Goal: Task Accomplishment & Management: Manage account settings

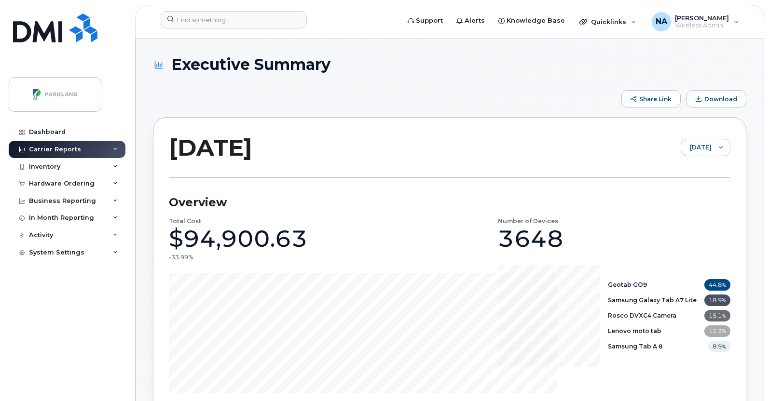
scroll to position [351, 0]
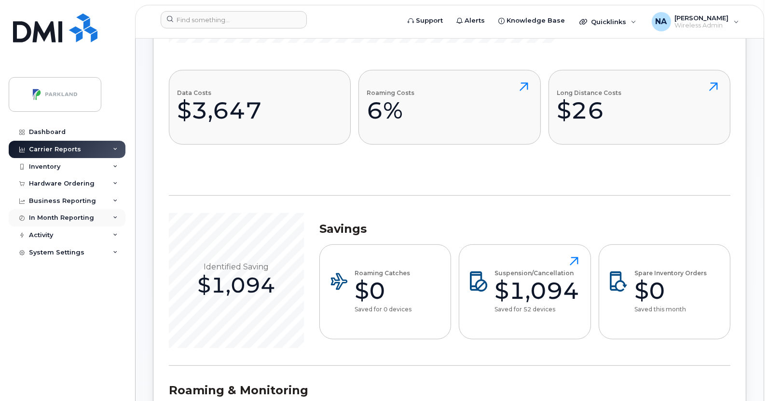
click at [96, 218] on div "In Month Reporting" at bounding box center [67, 217] width 117 height 17
click at [53, 237] on div "Data Usage" at bounding box center [52, 236] width 39 height 9
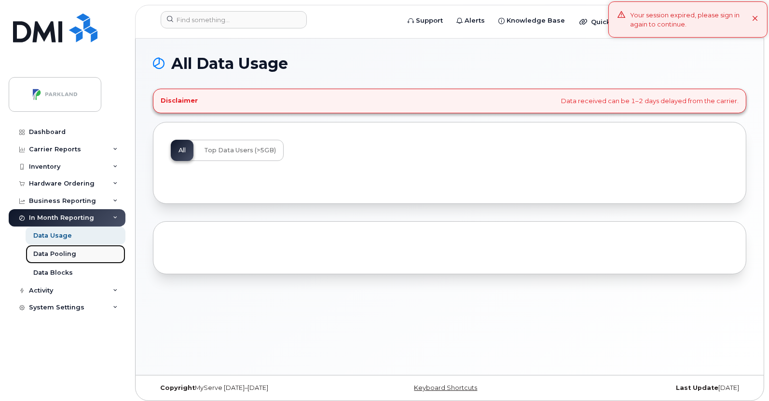
click at [66, 255] on div "Data Pooling" at bounding box center [54, 254] width 43 height 9
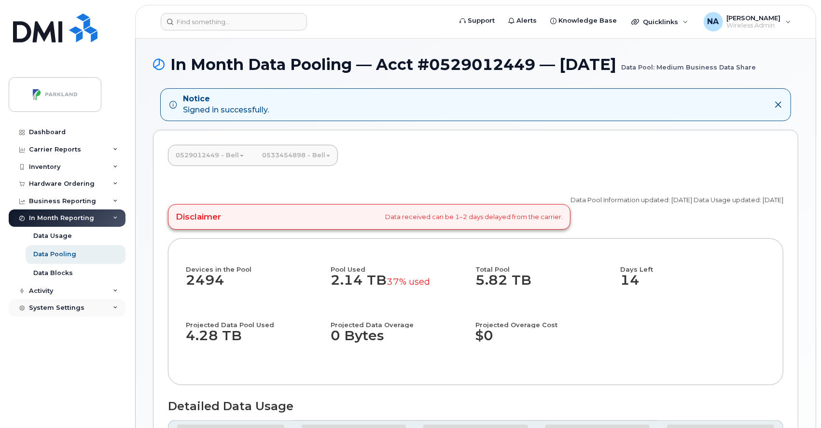
click at [58, 307] on div "System Settings" at bounding box center [56, 308] width 55 height 8
drag, startPoint x: 124, startPoint y: 337, endPoint x: 128, endPoint y: 386, distance: 49.8
click at [128, 386] on div "Dashboard Carrier Reports Monthly Billing Data Daily Data Pooling Data Behavior…" at bounding box center [65, 214] width 131 height 428
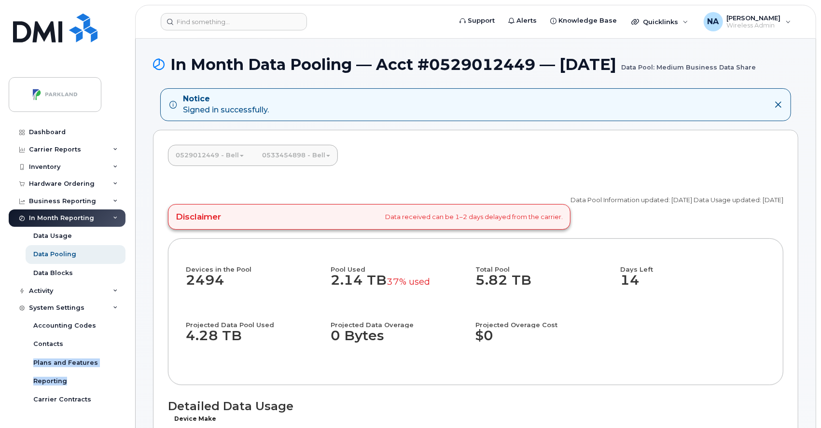
click at [127, 361] on div "Dashboard Carrier Reports Monthly Billing Data Daily Data Pooling Data Behavior…" at bounding box center [68, 268] width 119 height 290
click at [123, 376] on div "Reporting" at bounding box center [77, 381] width 102 height 18
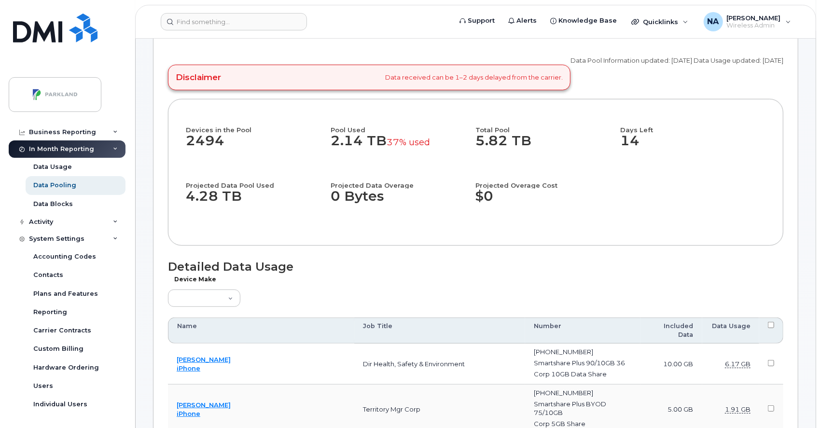
scroll to position [125, 0]
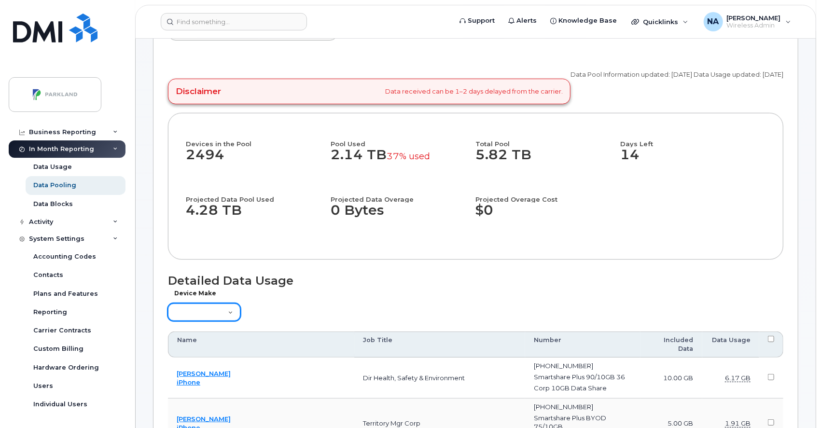
click at [223, 321] on select "Aircard Android Blackberry Cell Phone GPS HUB iPhone Laptop Mike Modem Pager Ta…" at bounding box center [204, 311] width 72 height 17
click at [367, 323] on div "Device Make Aircard Android Blackberry Cell Phone GPS HUB iPhone Laptop Mike Mo…" at bounding box center [475, 309] width 615 height 28
click at [220, 321] on select "Aircard Android Blackberry Cell Phone GPS HUB iPhone Laptop Mike Modem Pager Ta…" at bounding box center [204, 311] width 72 height 17
click at [69, 172] on link "Data Usage" at bounding box center [76, 167] width 100 height 18
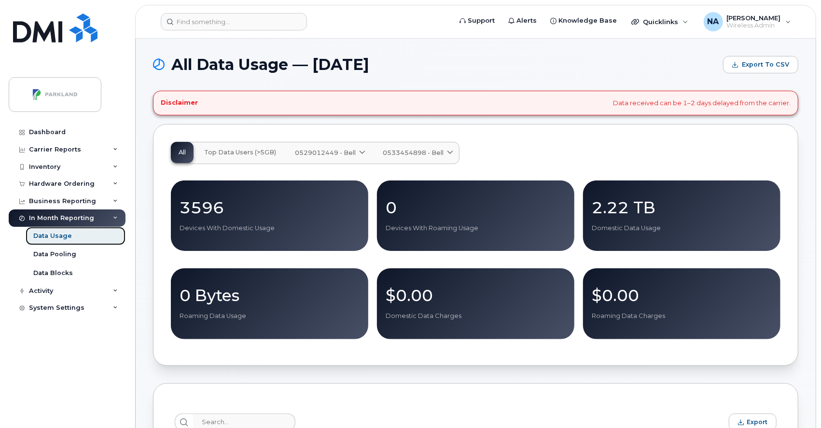
scroll to position [374, 0]
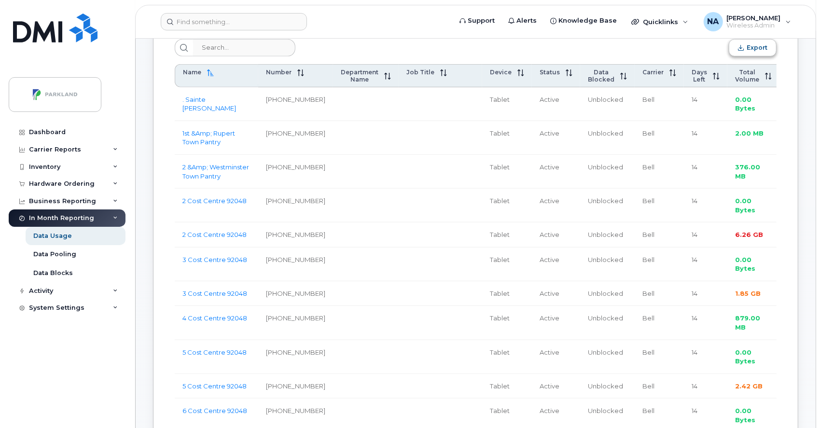
click at [762, 45] on button "Export" at bounding box center [752, 47] width 48 height 17
click at [752, 48] on span "Export" at bounding box center [756, 47] width 21 height 7
click at [58, 306] on div "System Settings" at bounding box center [56, 308] width 55 height 8
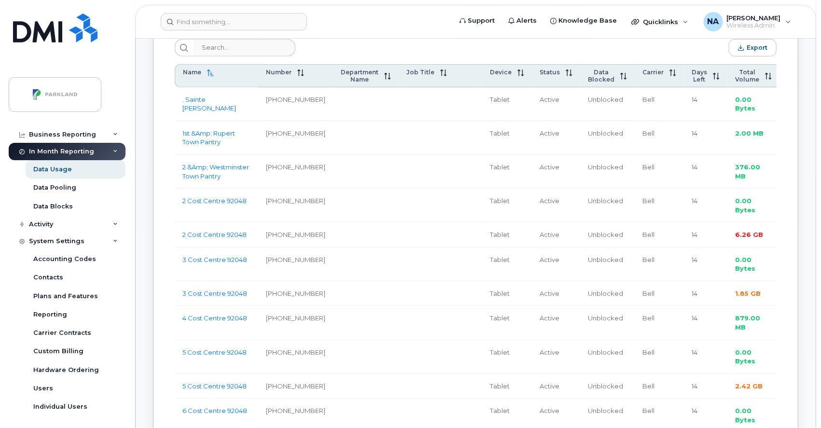
scroll to position [69, 0]
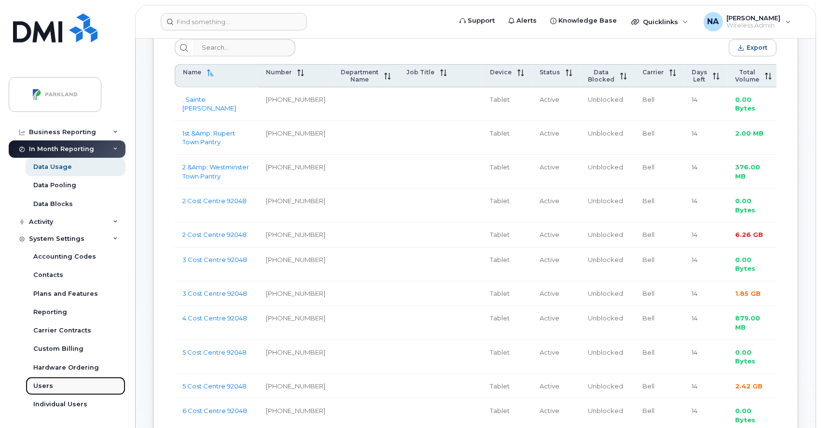
click at [45, 382] on div "Users" at bounding box center [43, 386] width 20 height 9
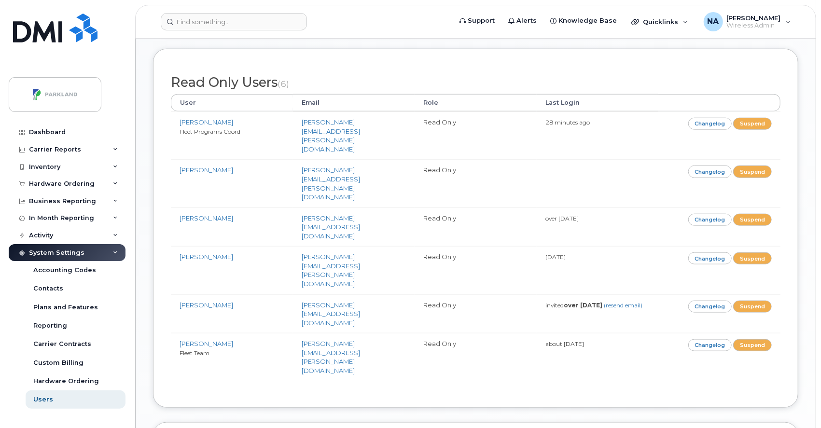
scroll to position [655, 0]
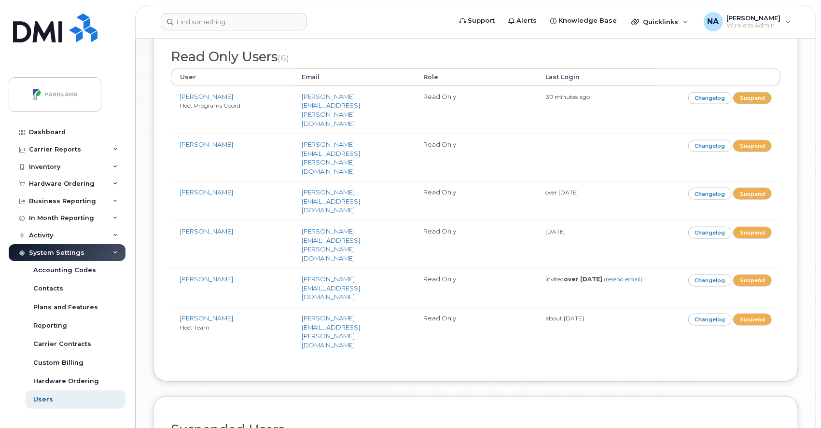
scroll to position [727, 0]
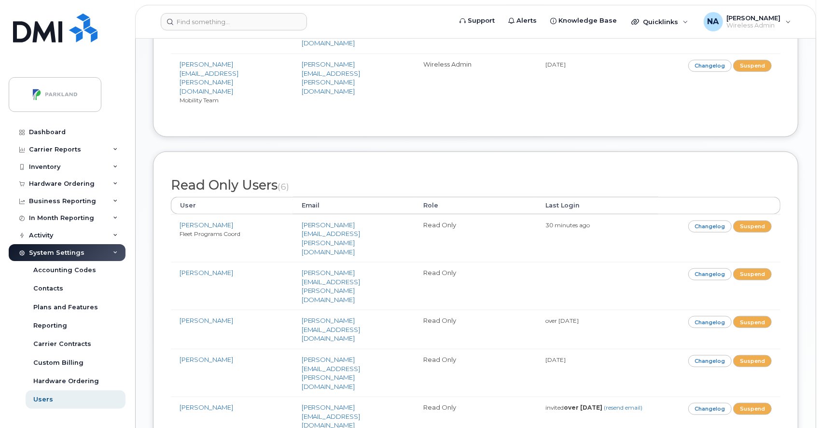
scroll to position [703, 0]
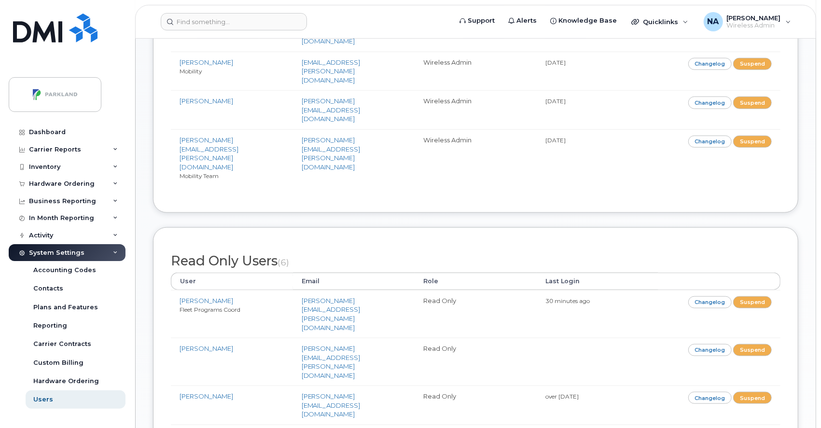
scroll to position [673, 0]
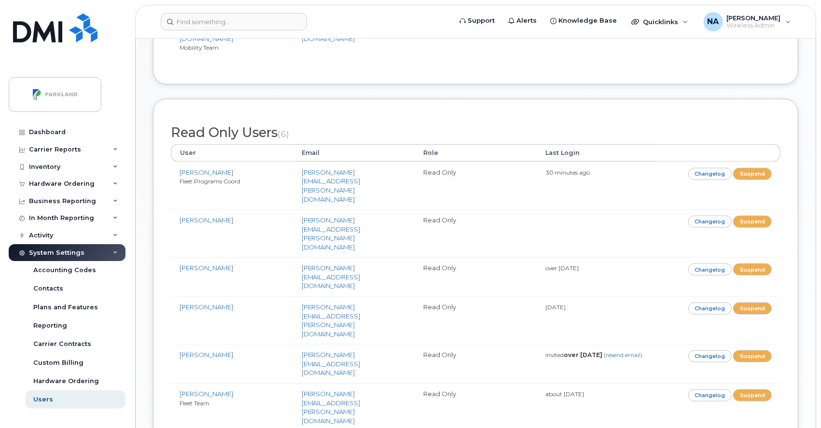
scroll to position [673, 0]
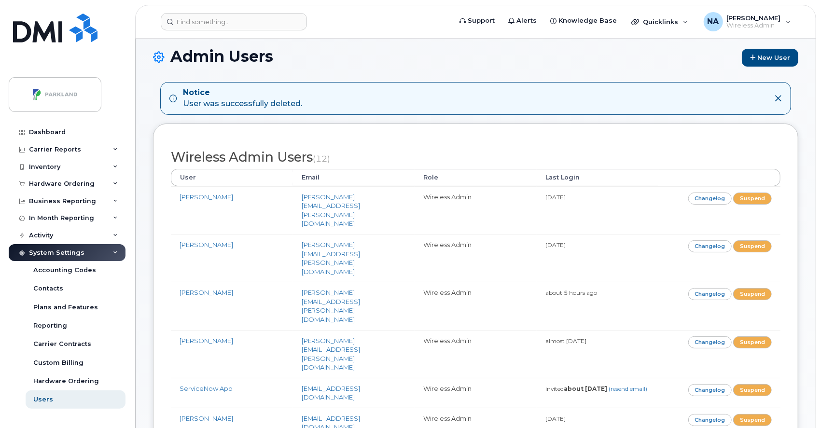
scroll to position [8, 0]
click at [775, 58] on link "New User" at bounding box center [769, 58] width 56 height 18
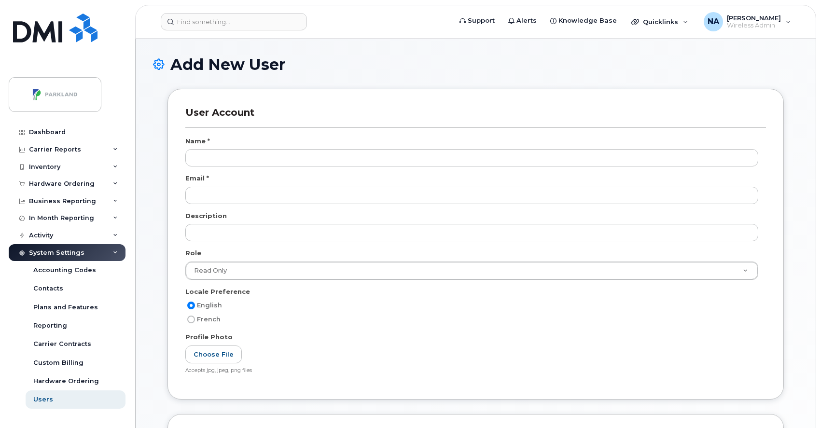
select select
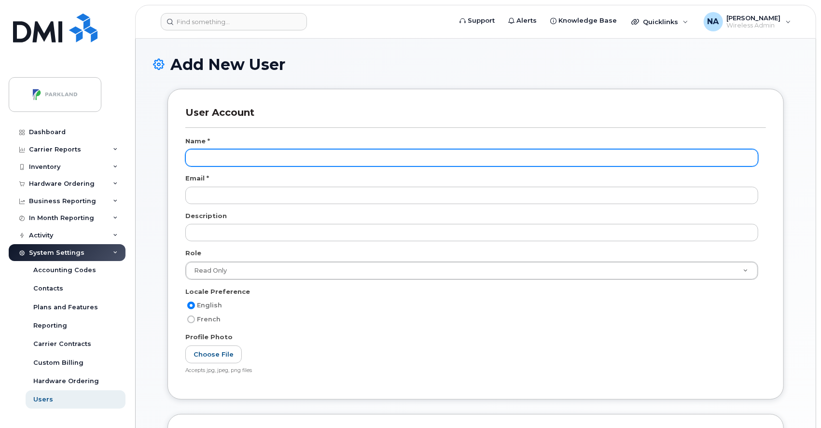
click at [320, 160] on input "text" at bounding box center [471, 157] width 573 height 17
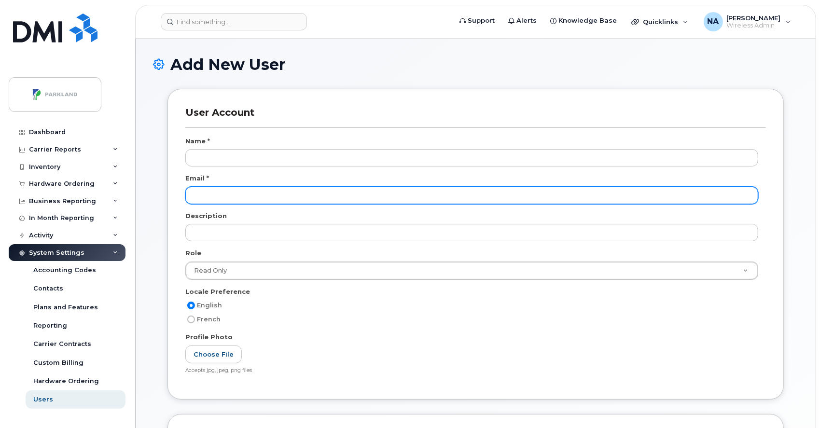
click at [251, 200] on input "email" at bounding box center [471, 195] width 573 height 17
paste input "Likitha.Lakshmikanth@parkland.ca"
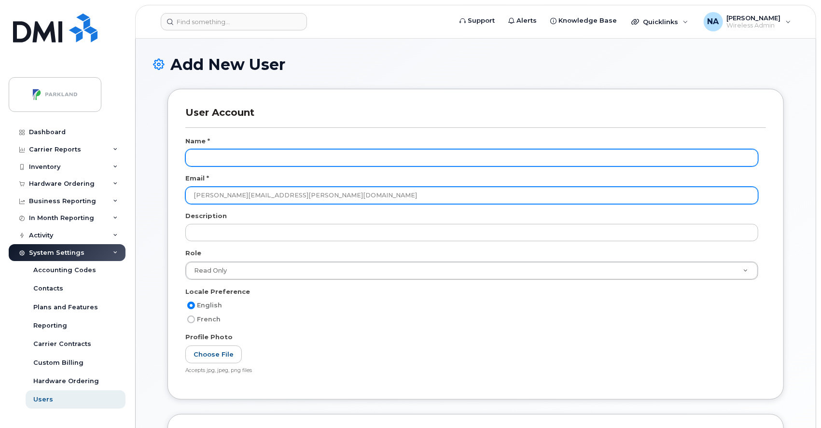
type input "Likitha.Lakshmikanth@parkland.ca"
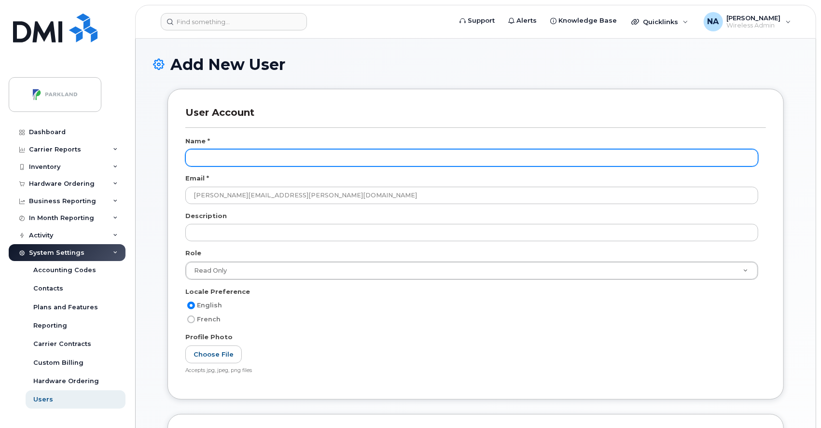
click at [247, 156] on input "text" at bounding box center [471, 157] width 573 height 17
paste input "Likitha.Lakshmikanth@parkland.ca"
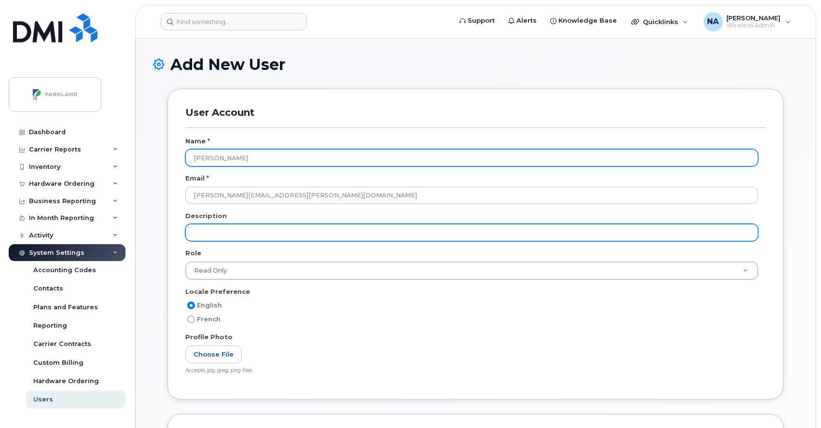
type input "Likitha Lakshmikanth"
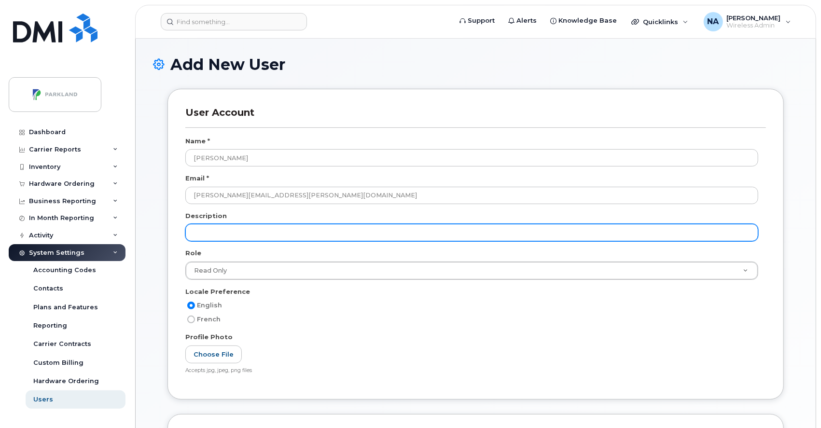
click at [271, 236] on input "text" at bounding box center [471, 232] width 573 height 17
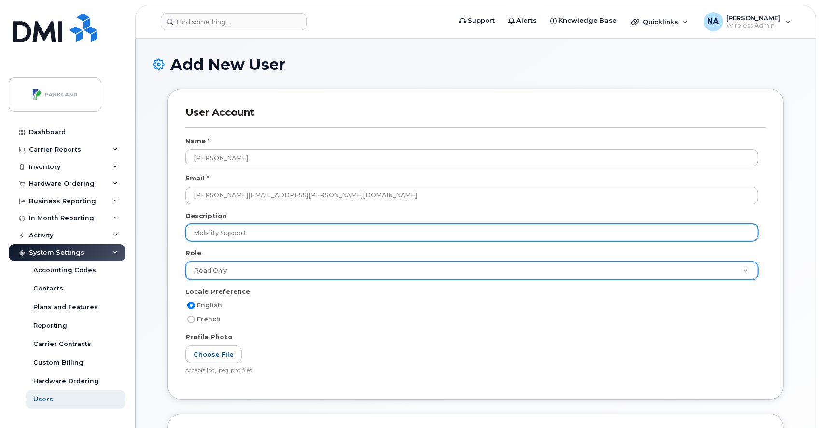
type input "Mobility Support"
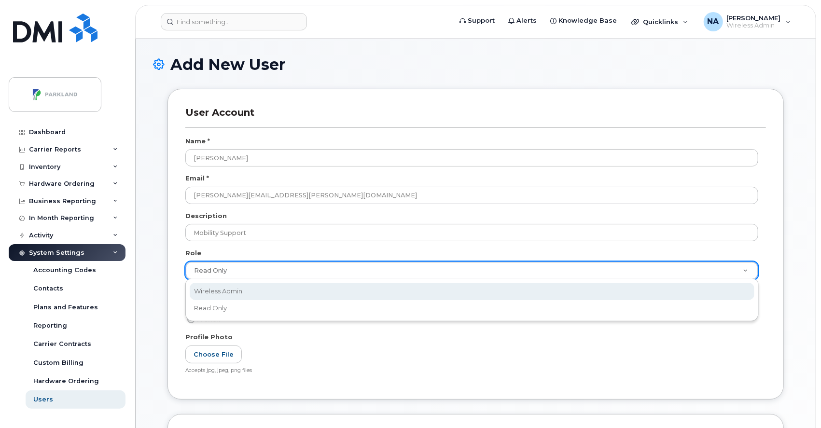
scroll to position [0, 3]
select select "wireless_admin"
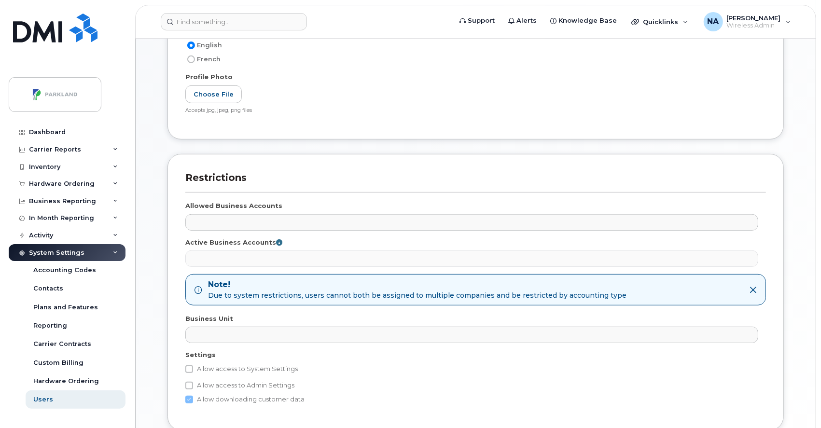
scroll to position [260, 0]
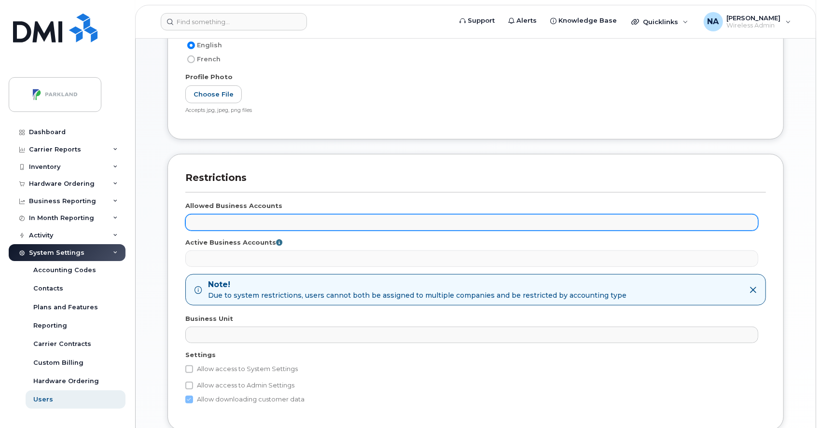
click at [405, 217] on ul at bounding box center [472, 222] width 572 height 15
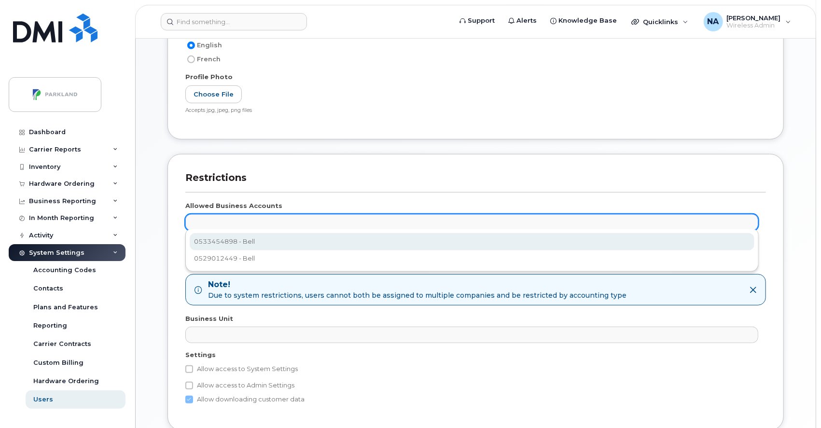
select select "5651"
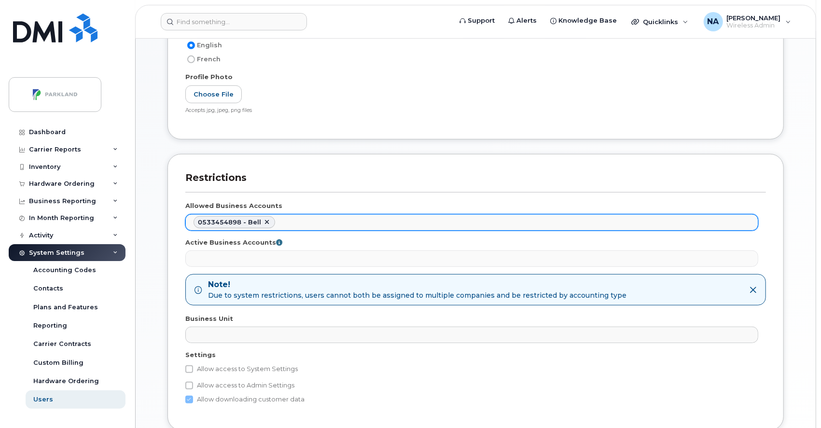
click at [352, 220] on ul "0533454898 - Bell" at bounding box center [472, 222] width 572 height 15
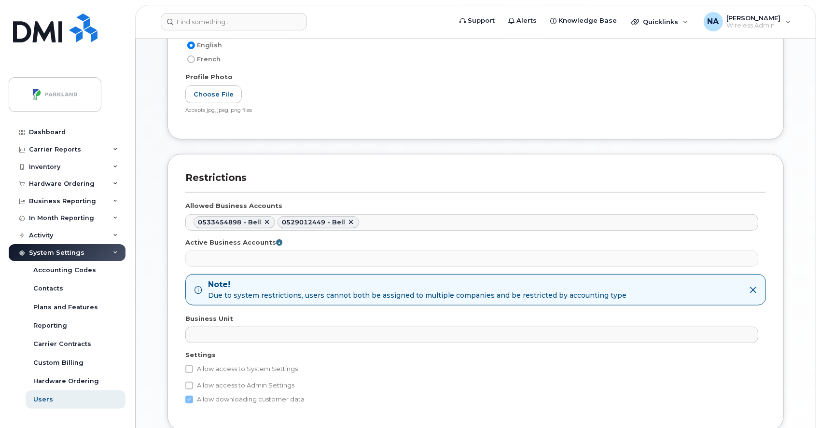
click at [308, 257] on ul at bounding box center [472, 258] width 572 height 15
click at [336, 257] on ul at bounding box center [472, 258] width 572 height 15
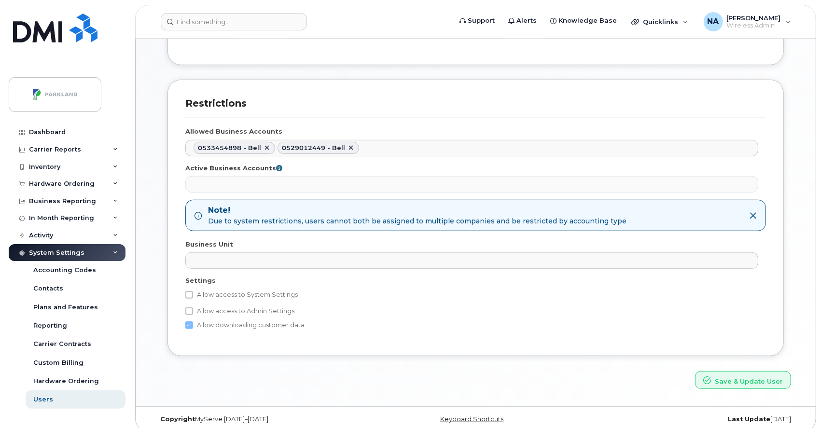
scroll to position [342, 0]
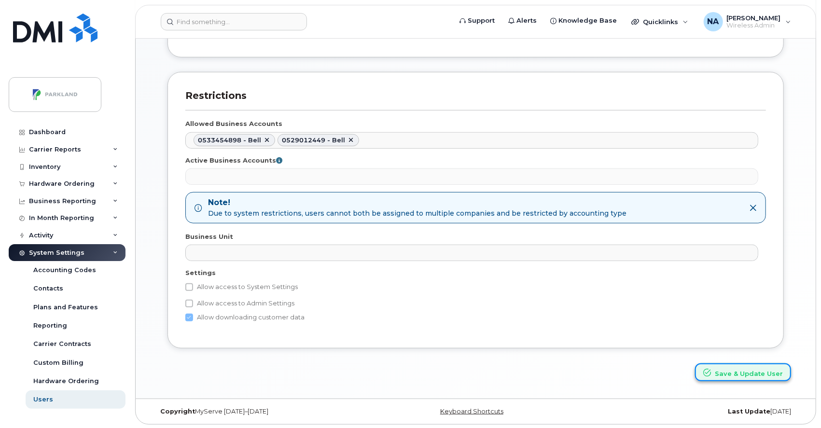
click at [734, 372] on button "Save & Update User" at bounding box center [743, 372] width 96 height 18
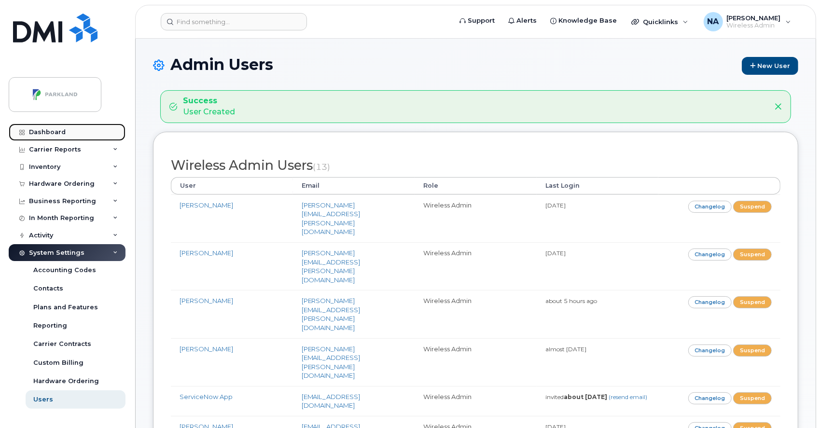
click at [36, 134] on div "Dashboard" at bounding box center [47, 132] width 37 height 8
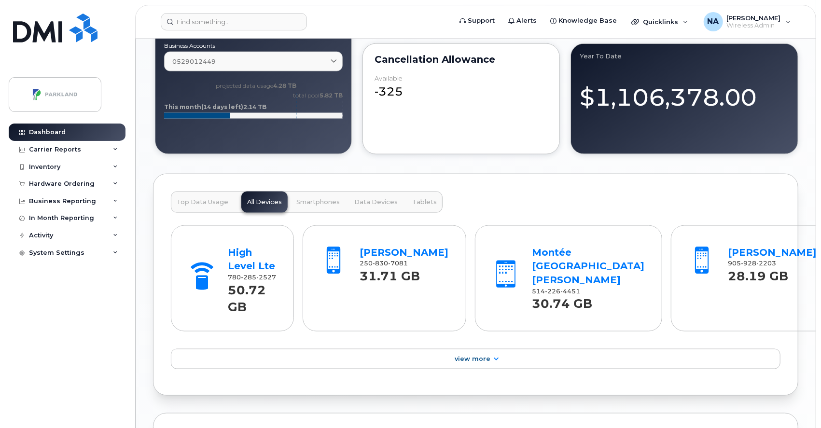
scroll to position [861, 0]
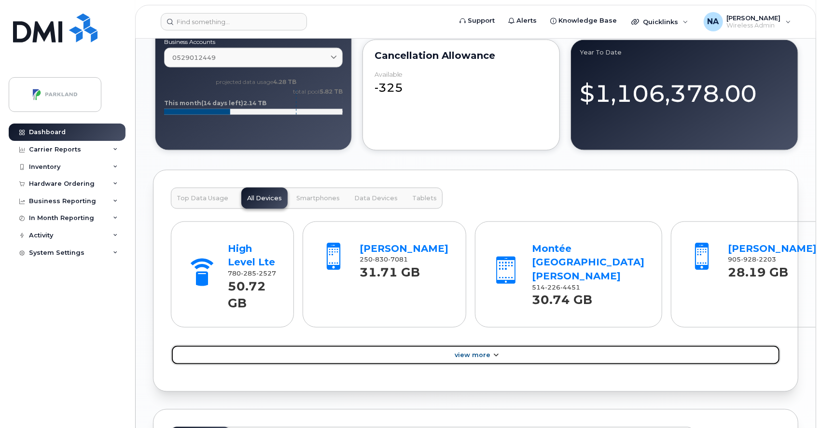
click at [481, 351] on span "View More" at bounding box center [472, 354] width 36 height 7
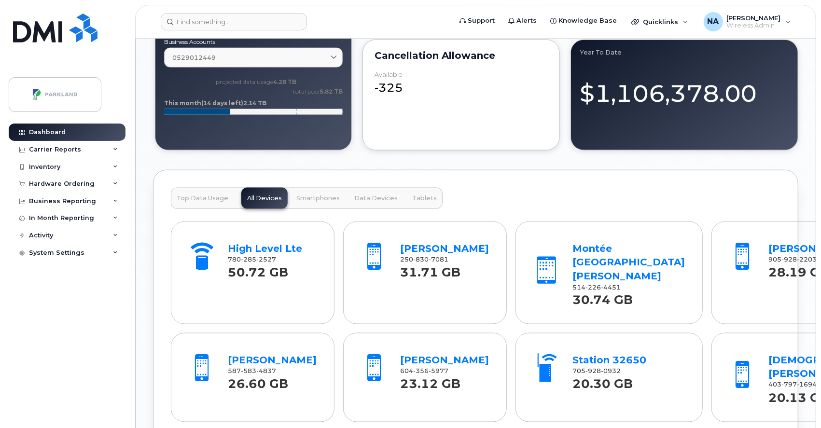
click at [260, 193] on div "Top Data Usage All Devices Smartphones Data Devices Tablets" at bounding box center [307, 198] width 272 height 21
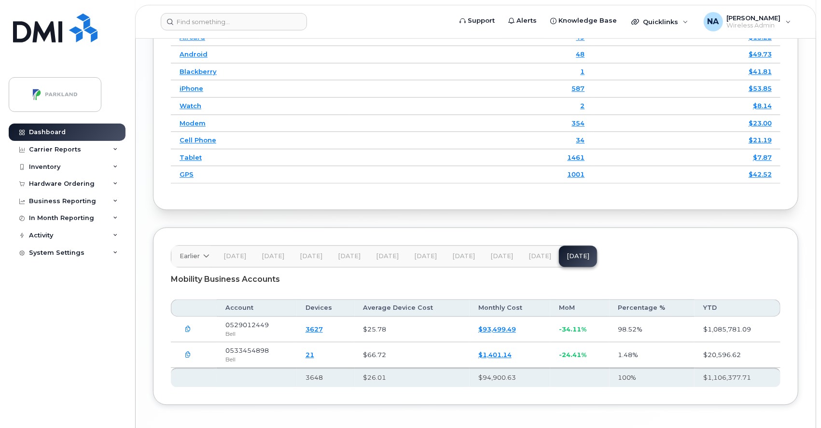
scroll to position [1609, 0]
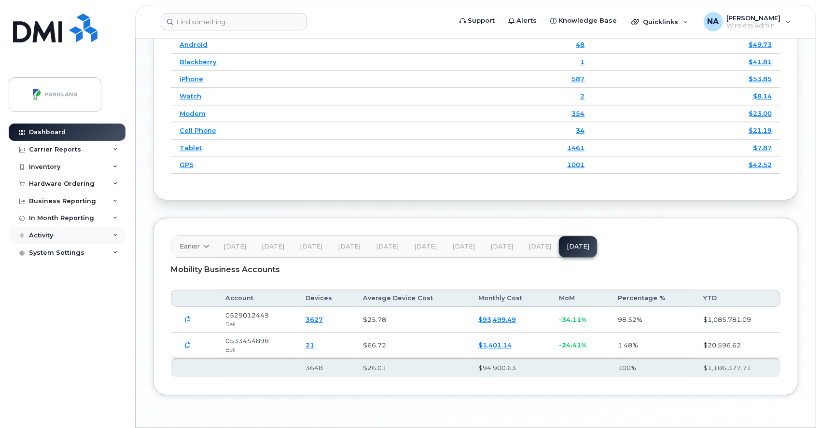
click at [86, 233] on div "Activity" at bounding box center [67, 235] width 117 height 17
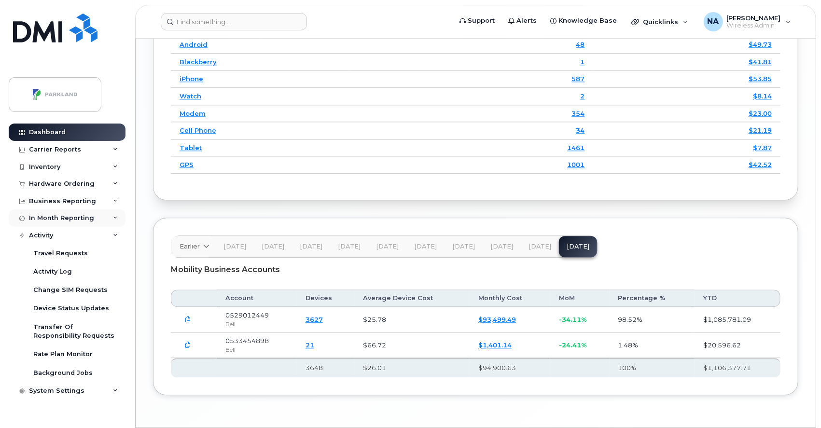
click at [85, 215] on div "In Month Reporting" at bounding box center [61, 218] width 65 height 8
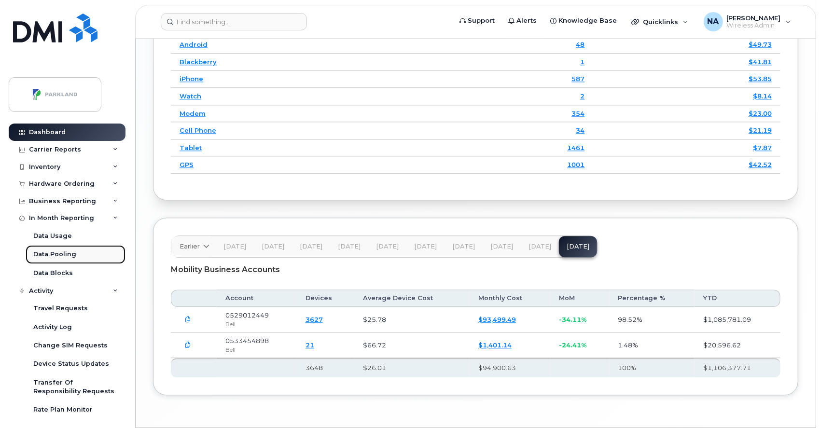
click at [61, 253] on div "Data Pooling" at bounding box center [54, 254] width 43 height 9
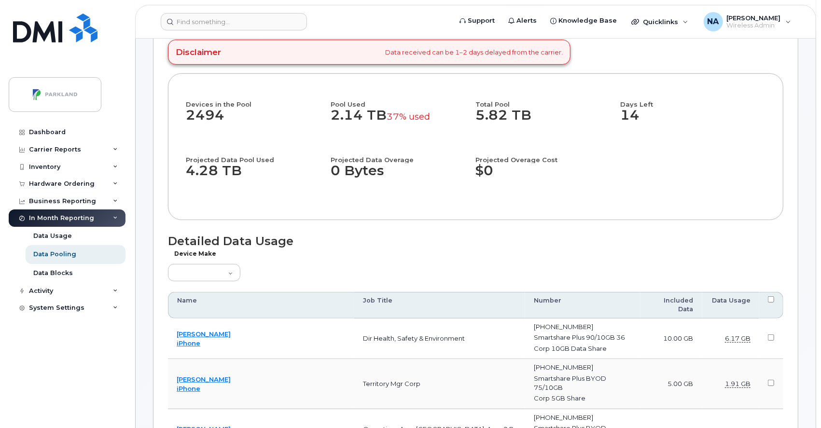
scroll to position [57, 0]
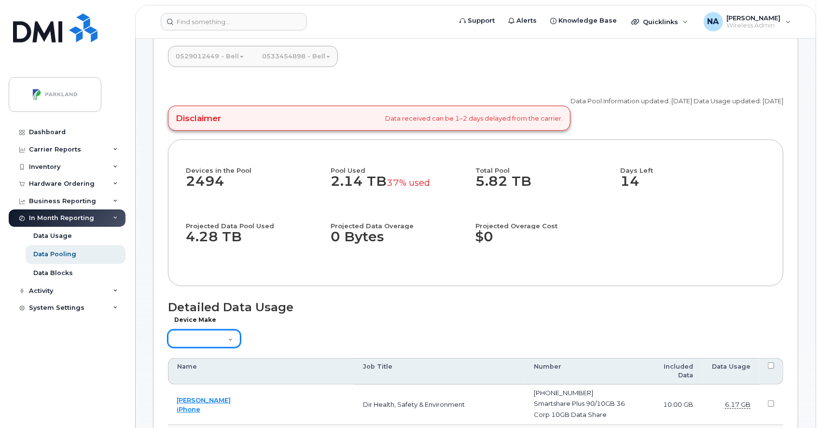
click at [228, 347] on select "Aircard Android Blackberry Cell Phone GPS HUB iPhone Laptop [PERSON_NAME] Pager…" at bounding box center [204, 338] width 72 height 17
click at [504, 286] on div "Devices in the Pool 2494 Pool Used 2.14 TB 37% used Total Pool 5.82 TB Days Lef…" at bounding box center [475, 212] width 615 height 147
click at [81, 235] on link "Data Usage" at bounding box center [76, 236] width 100 height 18
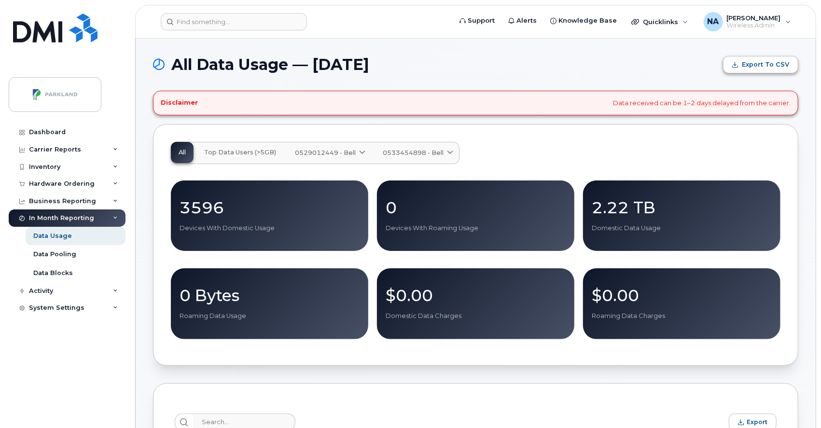
click at [773, 61] on span "Export to CSV" at bounding box center [764, 64] width 47 height 9
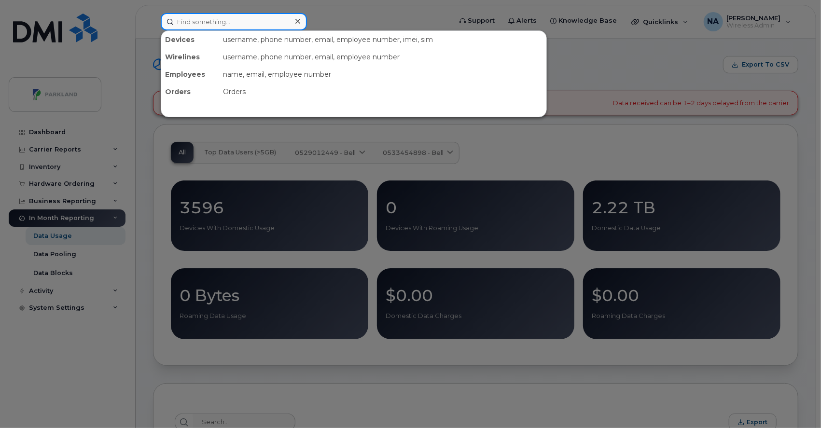
click at [233, 20] on input at bounding box center [234, 21] width 146 height 17
paste input "[PERSON_NAME]"
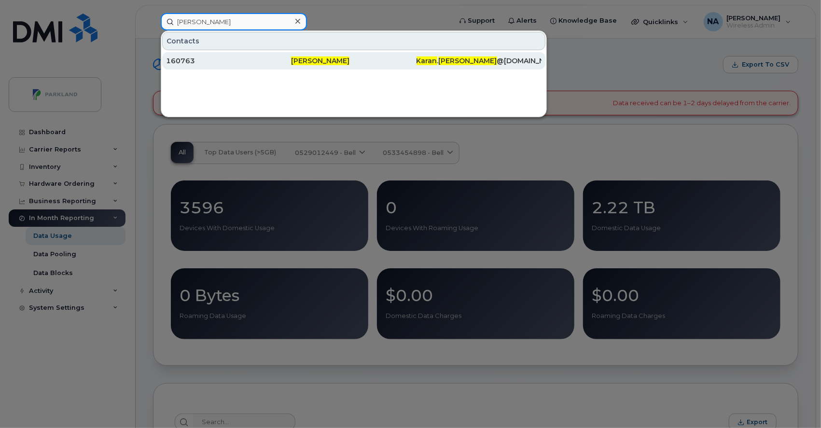
type input "[PERSON_NAME]"
click at [280, 58] on div "160763" at bounding box center [228, 61] width 125 height 10
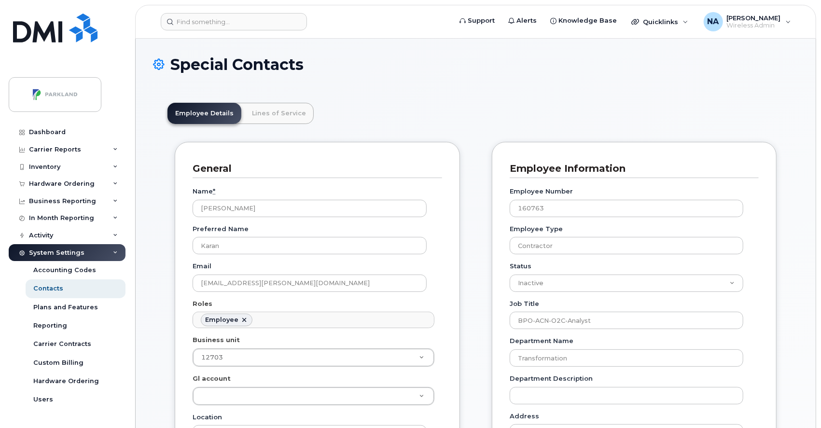
scroll to position [30, 0]
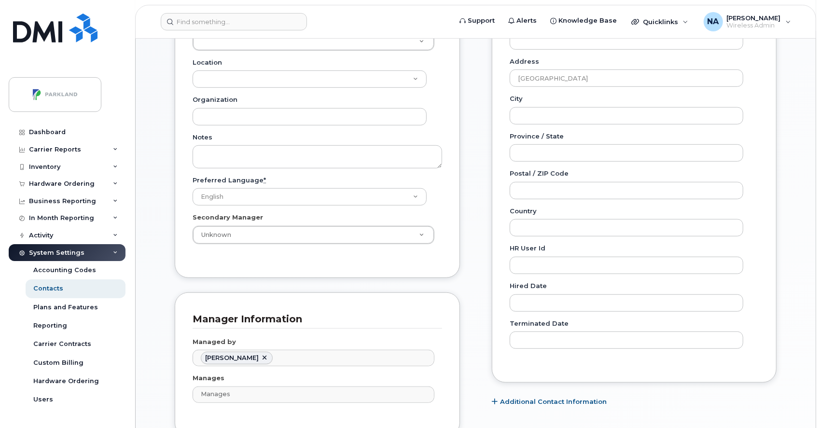
scroll to position [356, 0]
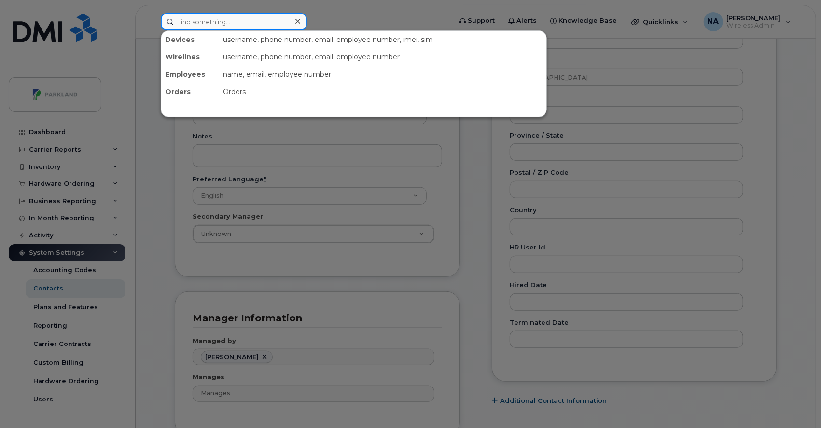
click at [217, 24] on input at bounding box center [234, 21] width 146 height 17
paste input "Debottam Bhadra"
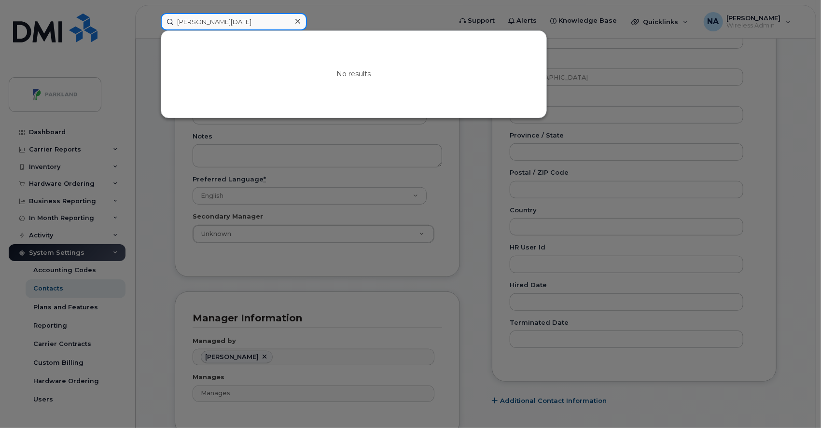
click at [177, 16] on input "Debottam Bhadra" at bounding box center [234, 21] width 146 height 17
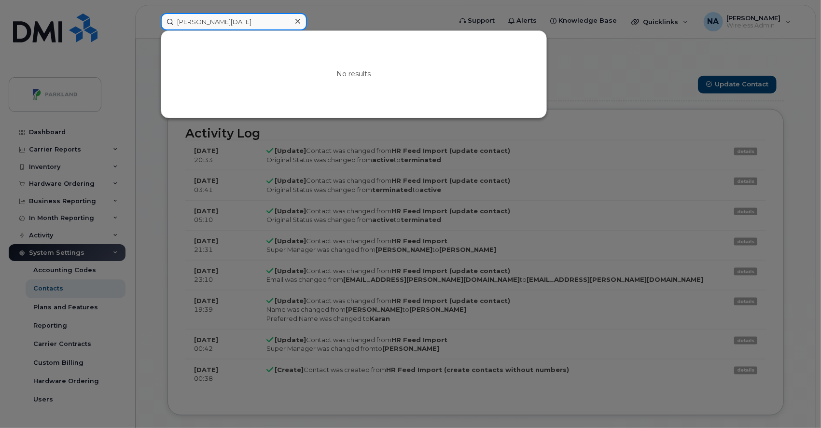
click at [255, 23] on input "Debottam Bhadra" at bounding box center [234, 21] width 146 height 17
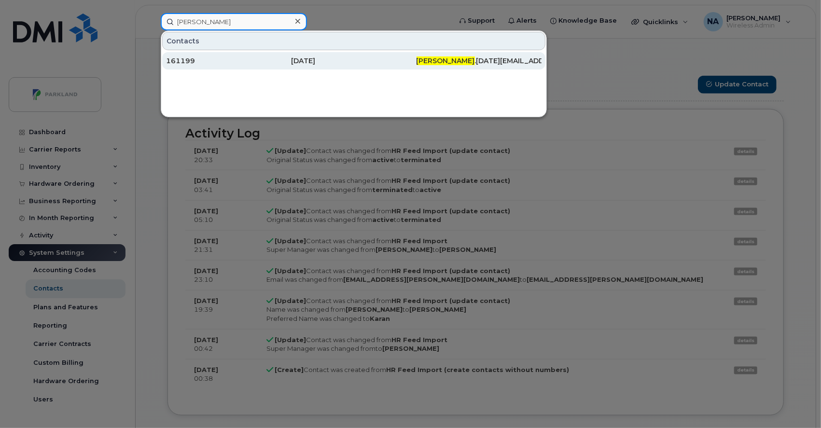
type input "Debottam"
click at [336, 61] on div "[DATE]" at bounding box center [353, 61] width 125 height 10
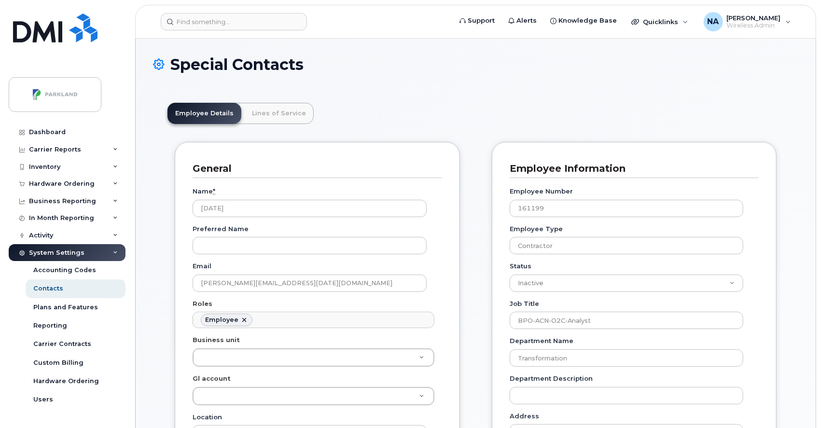
scroll to position [30, 0]
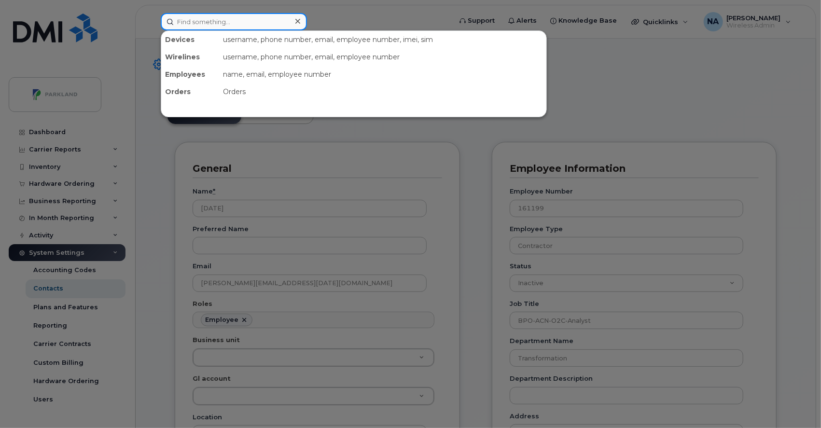
click at [224, 25] on input at bounding box center [234, 21] width 146 height 17
paste input "[PERSON_NAME]"
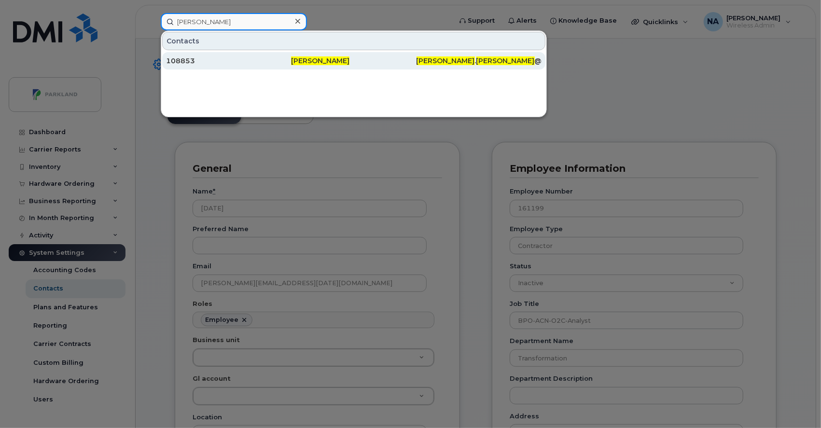
type input "[PERSON_NAME]"
click at [353, 58] on div "[PERSON_NAME]" at bounding box center [353, 61] width 125 height 10
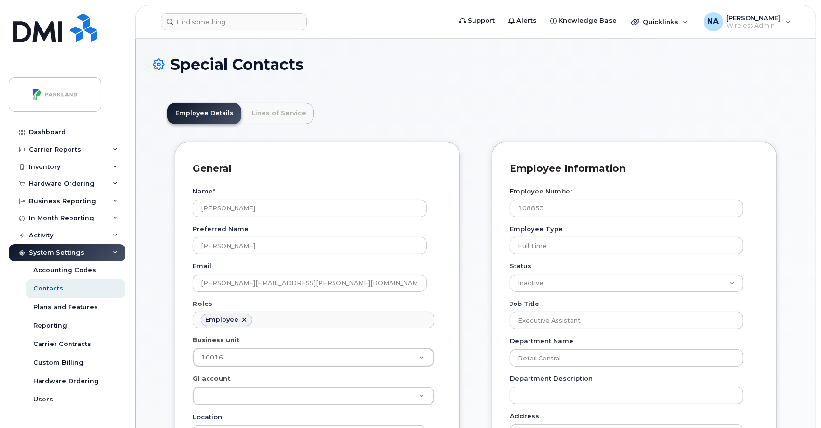
scroll to position [30, 0]
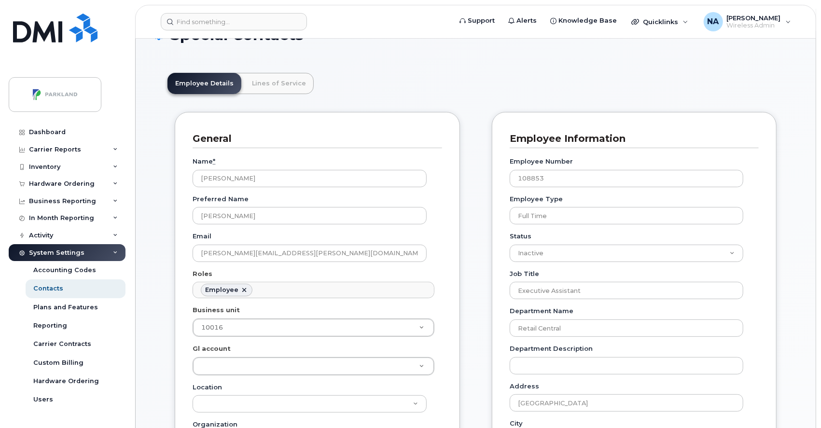
scroll to position [0, 0]
